Goal: Information Seeking & Learning: Compare options

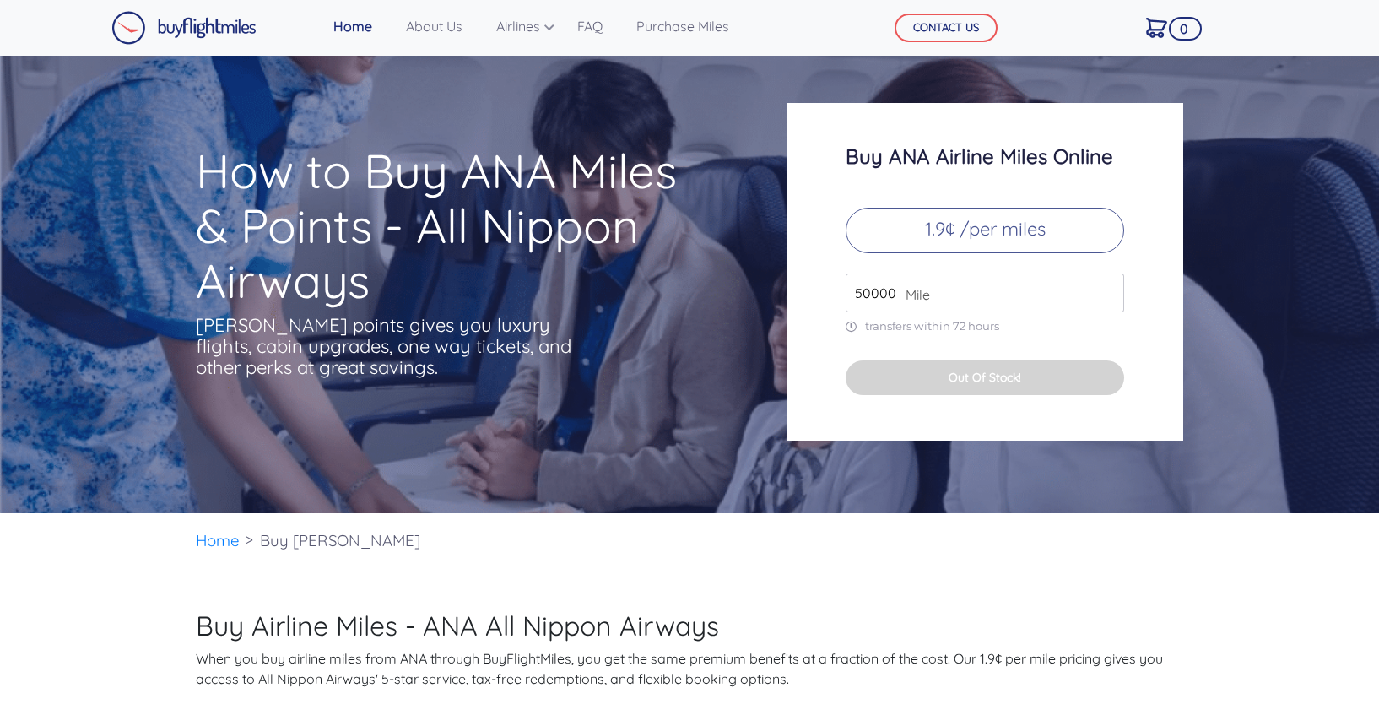
click at [1109, 289] on input "50000" at bounding box center [985, 292] width 279 height 39
click at [993, 238] on p "1.9¢ /per miles" at bounding box center [985, 231] width 279 height 46
click at [1106, 299] on input "49000" at bounding box center [985, 292] width 279 height 39
click at [1108, 281] on input "49000" at bounding box center [985, 292] width 279 height 39
click at [1108, 288] on input "50000" at bounding box center [985, 292] width 279 height 39
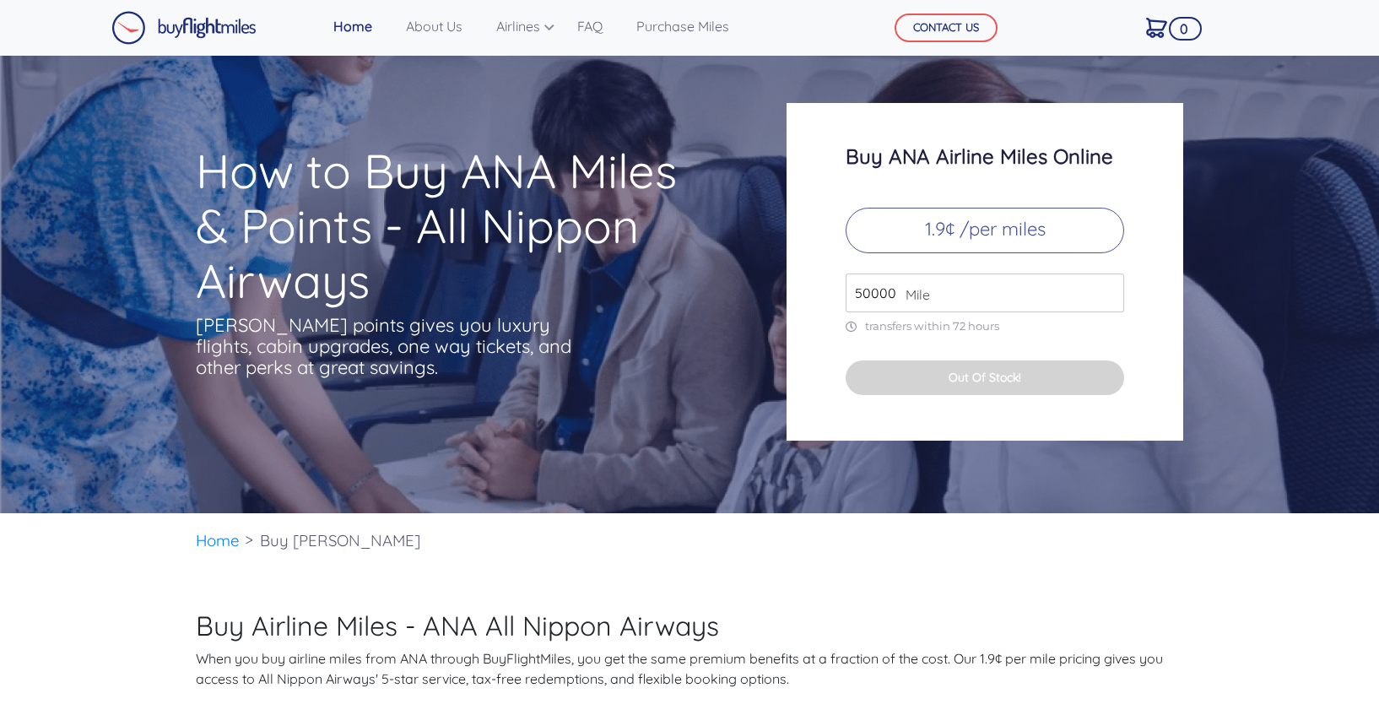
drag, startPoint x: 893, startPoint y: 295, endPoint x: 733, endPoint y: 289, distance: 160.5
click at [733, 289] on div "How to Buy [PERSON_NAME] & Points - All Nippon Airways [PERSON_NAME] points giv…" at bounding box center [689, 272] width 1013 height 338
type input "1000"
click at [196, 42] on img at bounding box center [183, 28] width 145 height 34
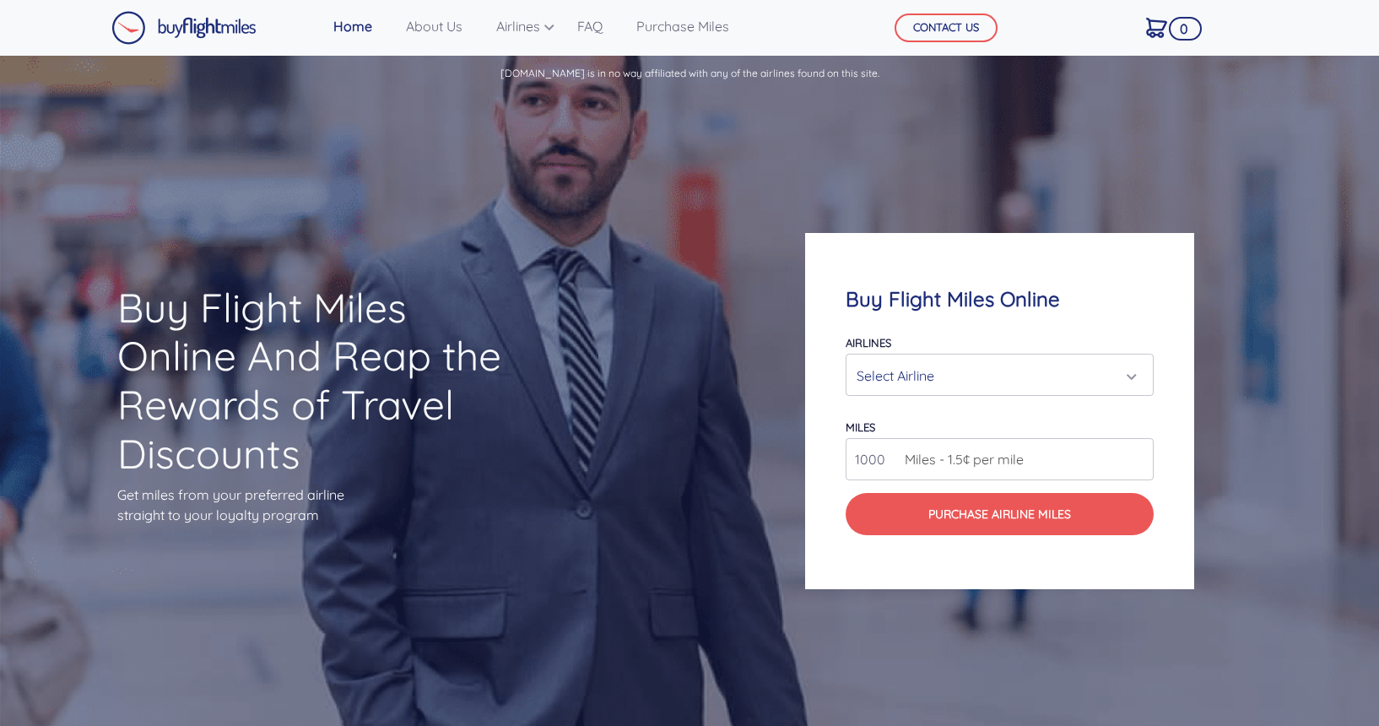
click at [966, 386] on div "Select Airline" at bounding box center [995, 376] width 277 height 32
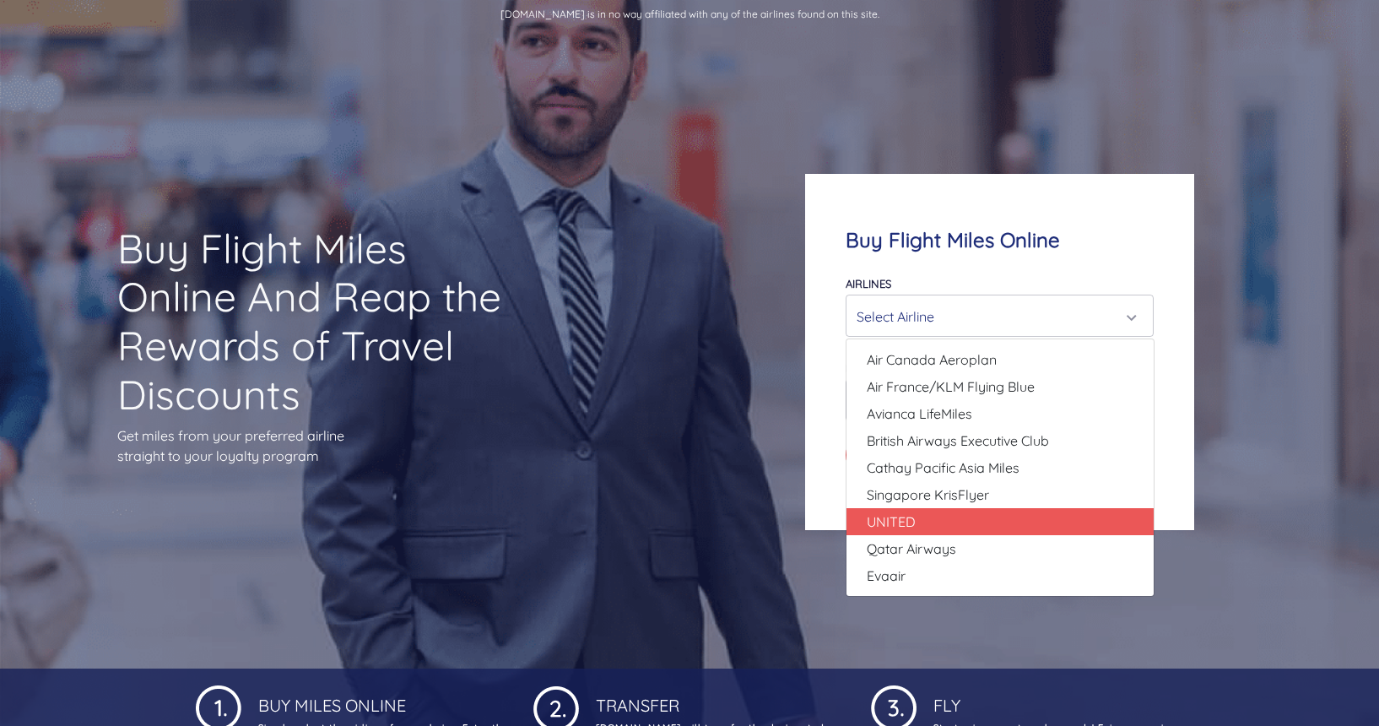
scroll to position [53, 0]
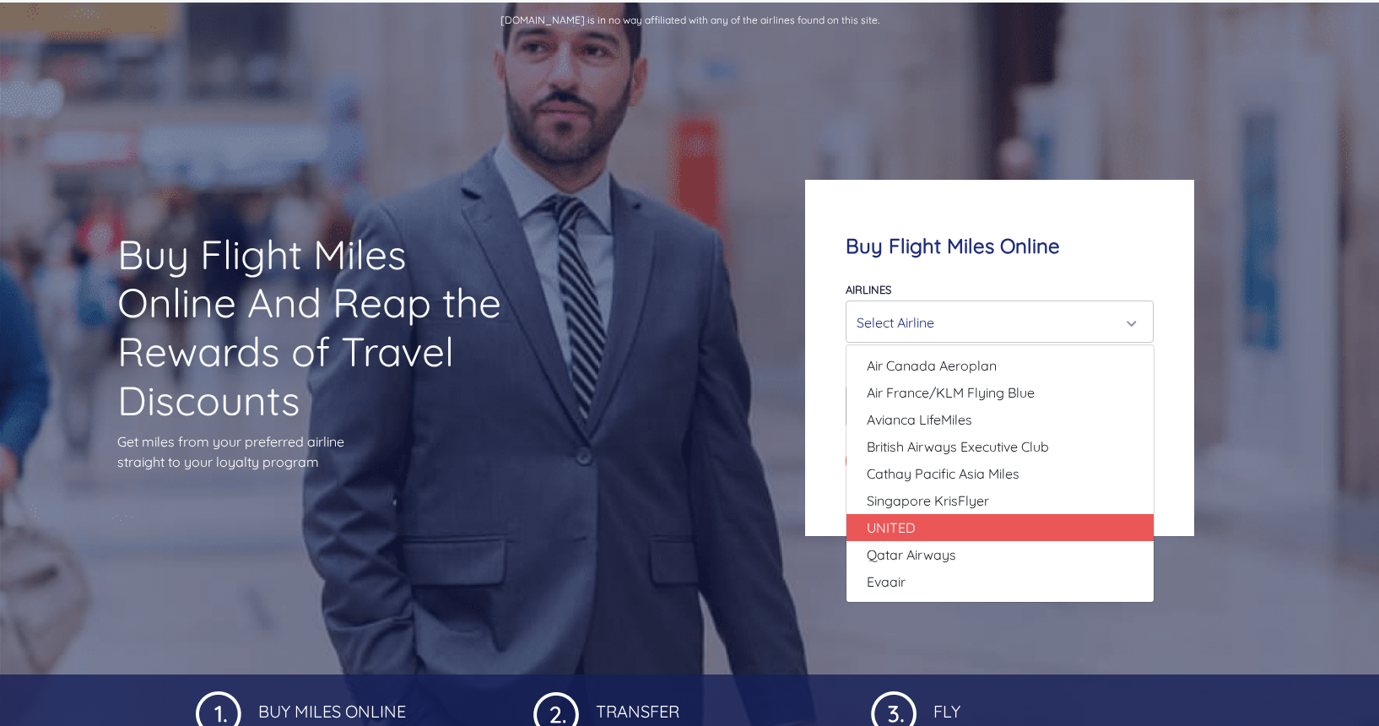
click at [948, 519] on link "UNITED" at bounding box center [1000, 527] width 307 height 27
select select "UNITED"
type input "80000"
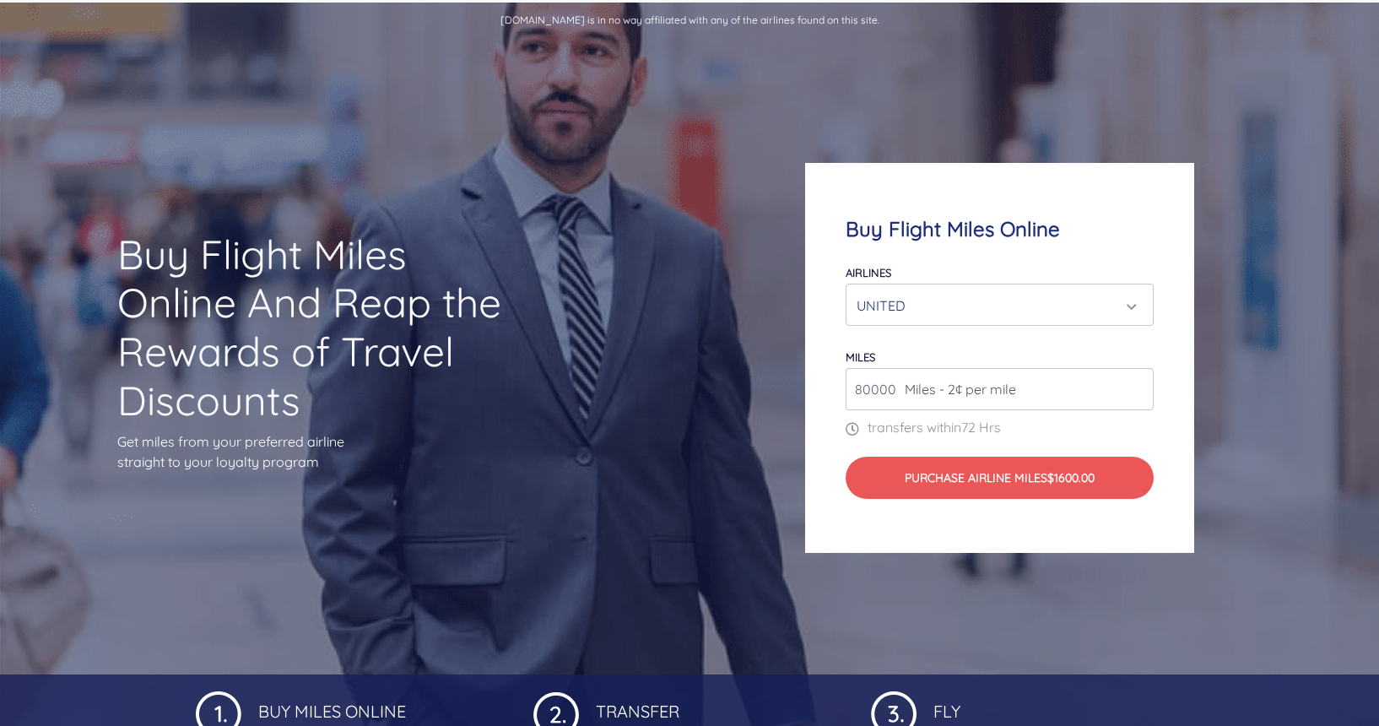
click at [1055, 391] on input "80000" at bounding box center [1000, 389] width 309 height 42
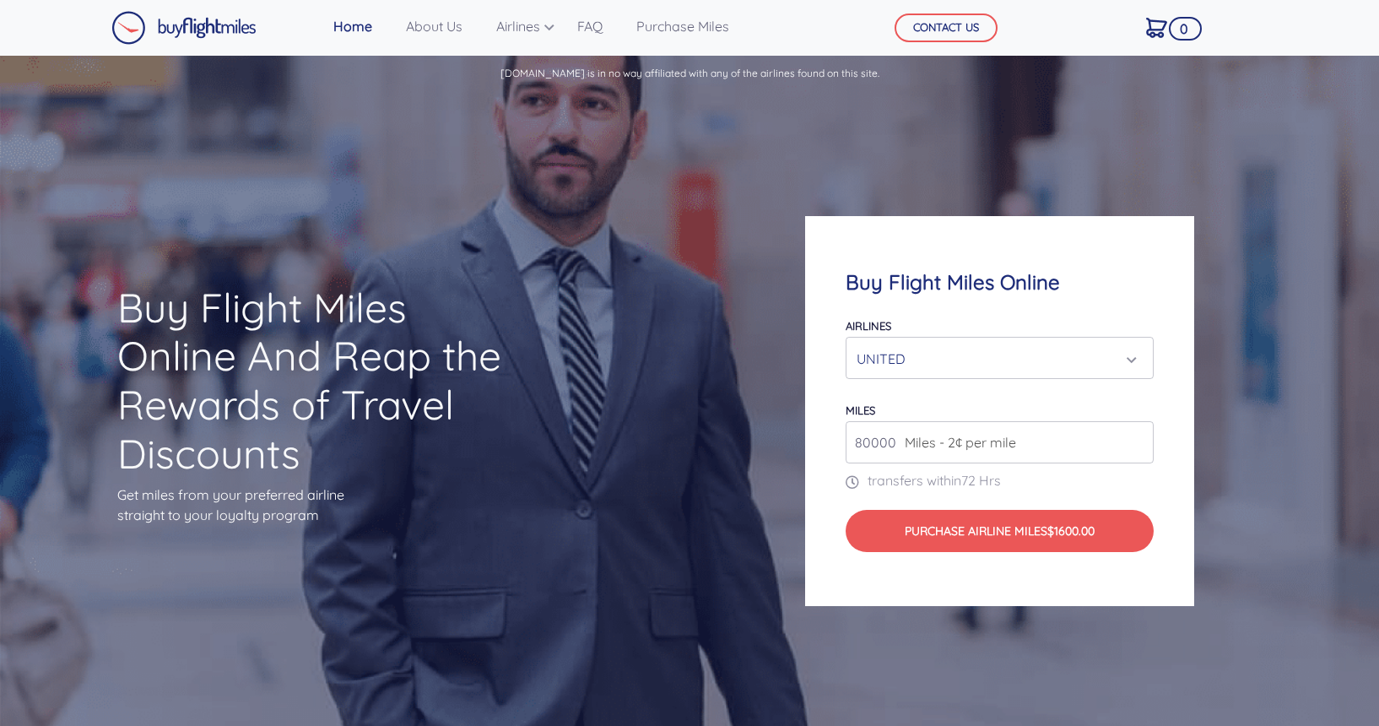
scroll to position [0, 0]
